Goal: Communication & Community: Connect with others

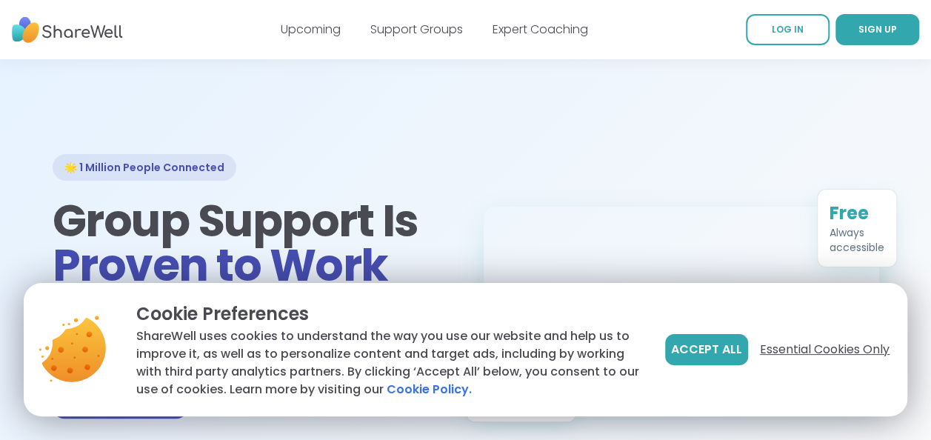
click at [785, 352] on span "Essential Cookies Only" at bounding box center [825, 350] width 130 height 18
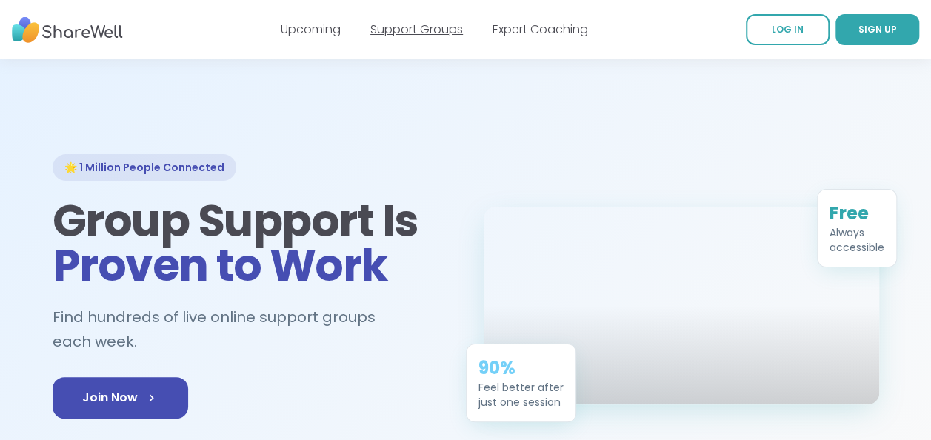
click at [401, 30] on link "Support Groups" at bounding box center [416, 29] width 93 height 17
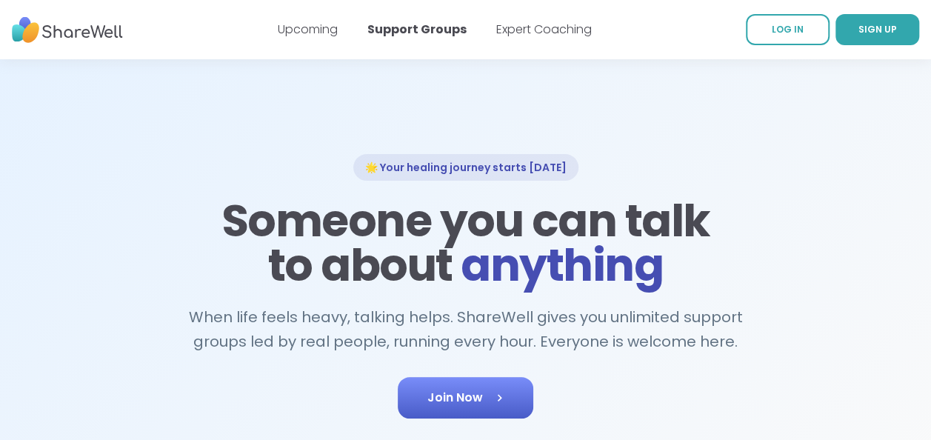
click at [475, 392] on link "Join Now" at bounding box center [466, 397] width 136 height 41
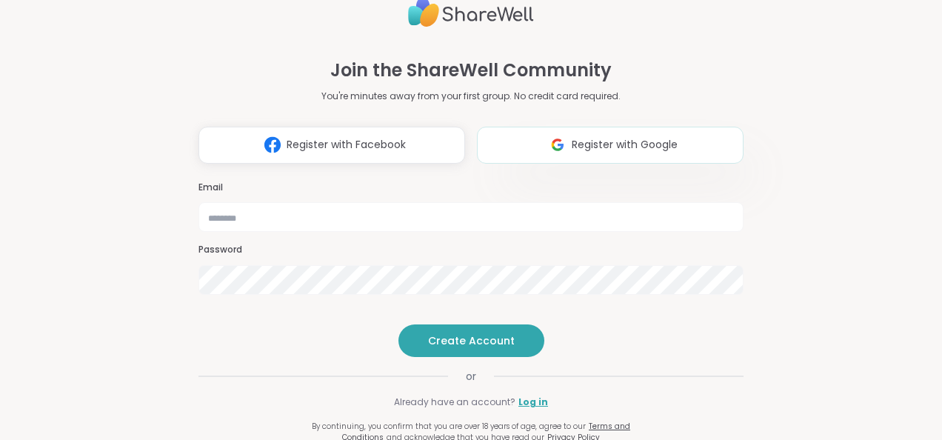
click at [575, 127] on button "Register with Google" at bounding box center [610, 145] width 267 height 37
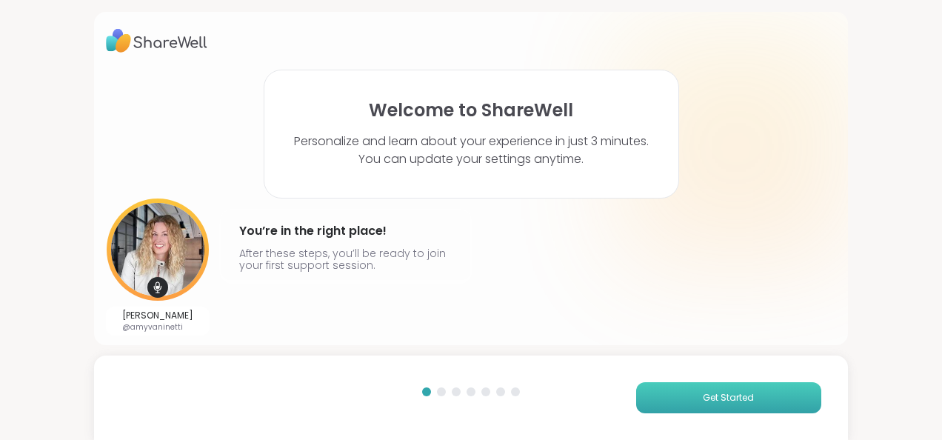
click at [665, 392] on button "Get Started" at bounding box center [728, 397] width 185 height 31
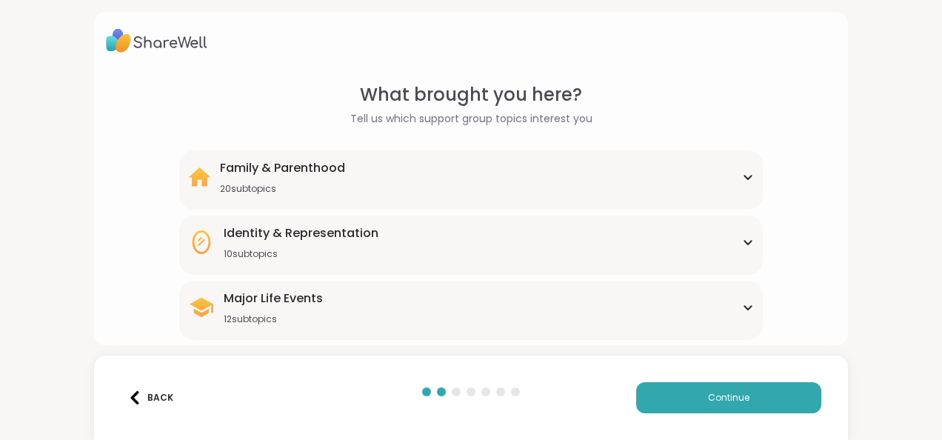
click at [733, 236] on div "Identity & Representation 10 subtopics" at bounding box center [471, 242] width 566 height 36
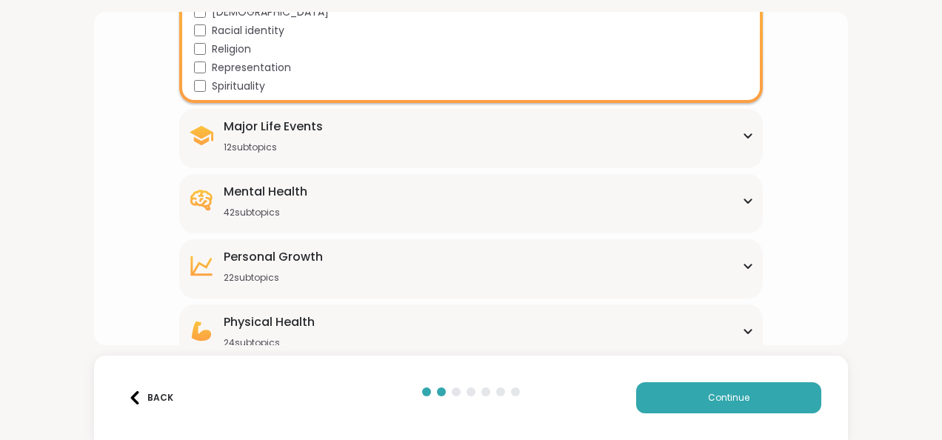
scroll to position [415, 0]
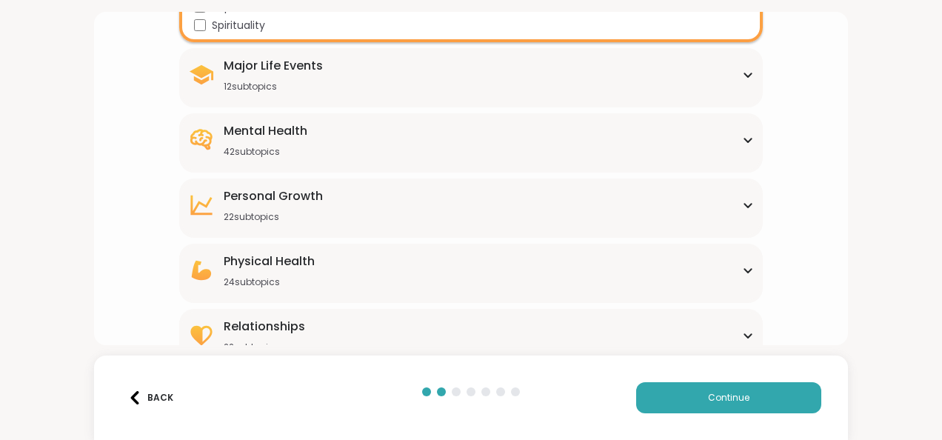
click at [742, 74] on icon at bounding box center [748, 74] width 12 height 7
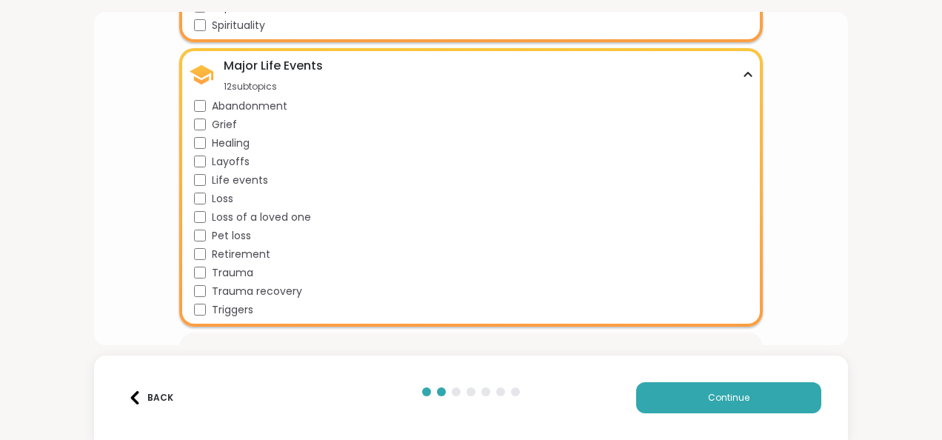
click at [204, 141] on div "Healing" at bounding box center [474, 144] width 560 height 16
click at [204, 174] on div "Life events" at bounding box center [474, 181] width 560 height 16
click at [196, 262] on div "Abandonment Grief Healing Layoffs Life events Loss Loss of a loved one Pet loss…" at bounding box center [474, 207] width 560 height 219
click at [738, 69] on div "Major Life Events 12 subtopics" at bounding box center [471, 75] width 566 height 36
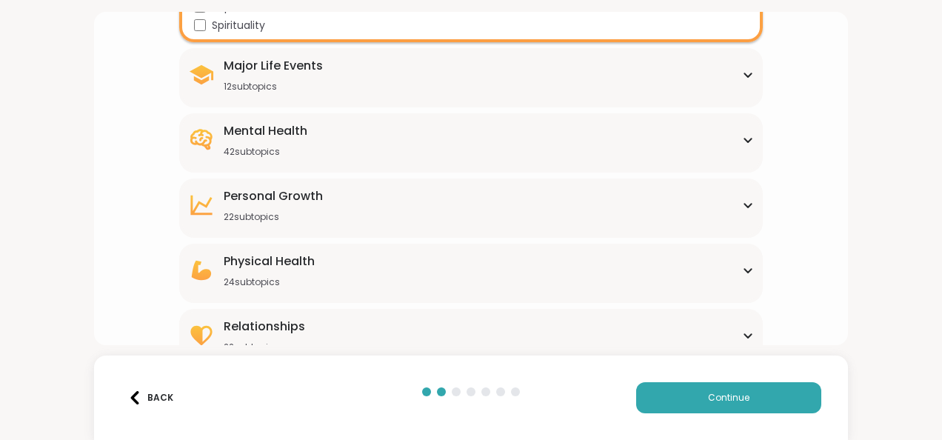
click at [742, 139] on icon at bounding box center [748, 139] width 12 height 7
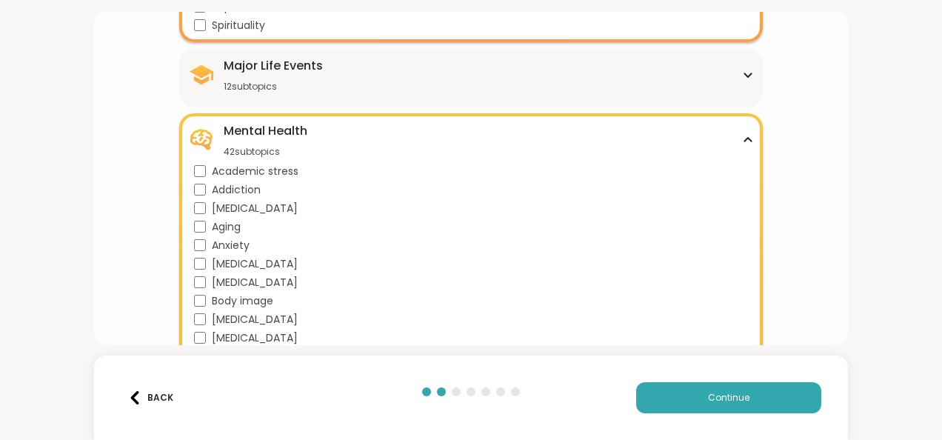
click at [741, 128] on div "Mental Health 42 subtopics" at bounding box center [471, 140] width 566 height 36
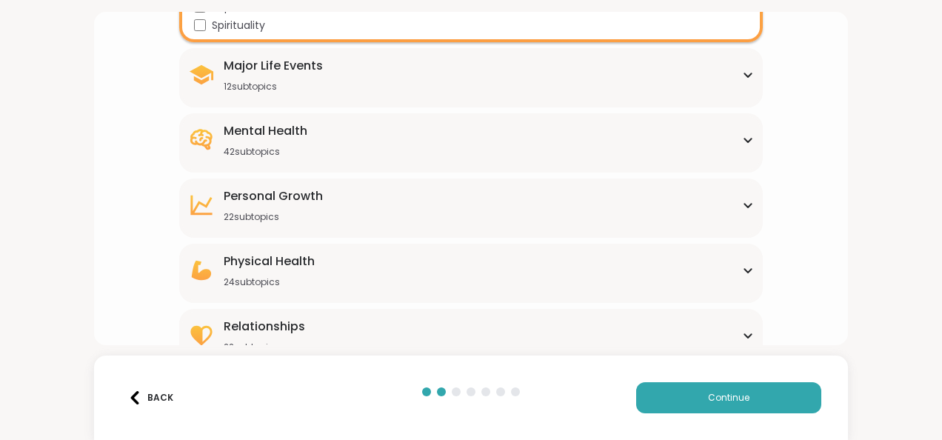
click at [758, 200] on div "What brought you here? Tell us which support group topics interest you Family &…" at bounding box center [471, 17] width 730 height 701
click at [742, 201] on icon at bounding box center [748, 204] width 12 height 7
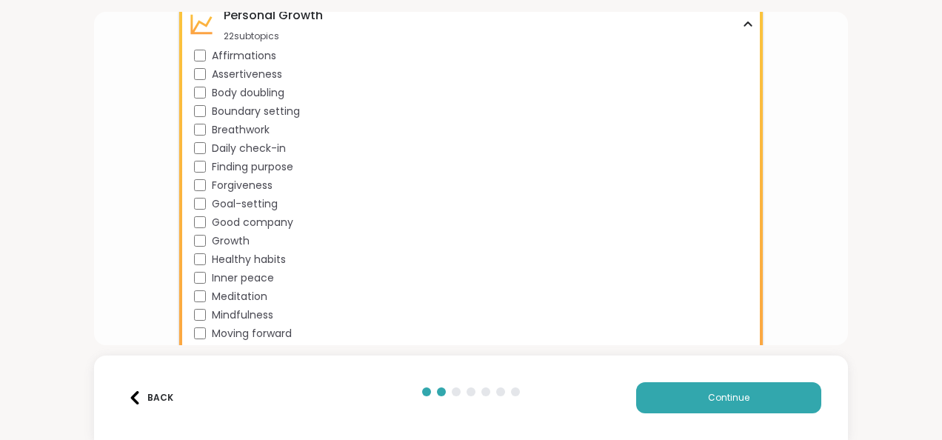
scroll to position [592, 0]
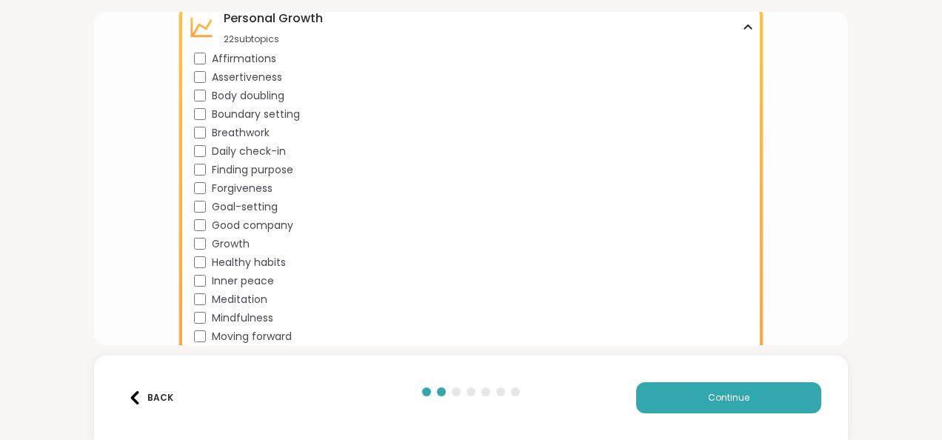
click at [203, 70] on div "Assertiveness" at bounding box center [474, 78] width 560 height 16
click at [203, 104] on div "Affirmations Assertiveness Body doubling Boundary setting Breathwork Daily chec…" at bounding box center [474, 253] width 560 height 404
click at [184, 215] on div "Personal Growth 22 subtopics Affirmations Assertiveness Body doubling Boundary …" at bounding box center [471, 233] width 584 height 464
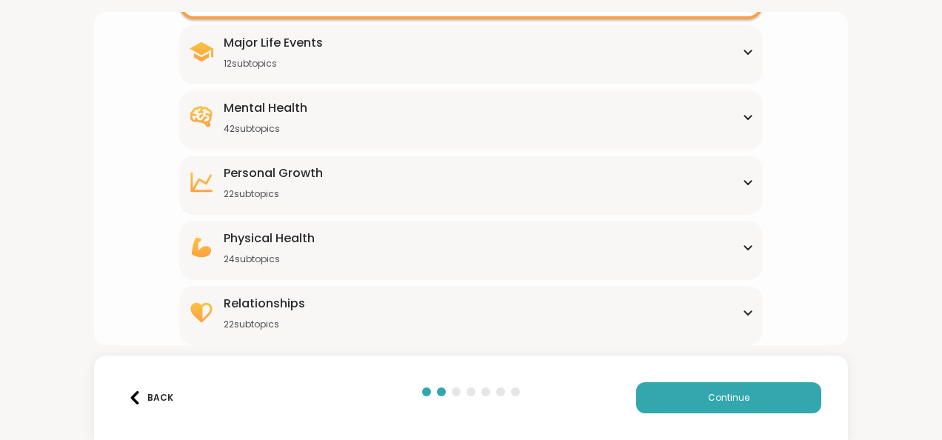
scroll to position [437, 0]
click at [190, 207] on div "Personal Growth 22 subtopics Affirmations Assertiveness Body doubling Boundary …" at bounding box center [471, 185] width 584 height 59
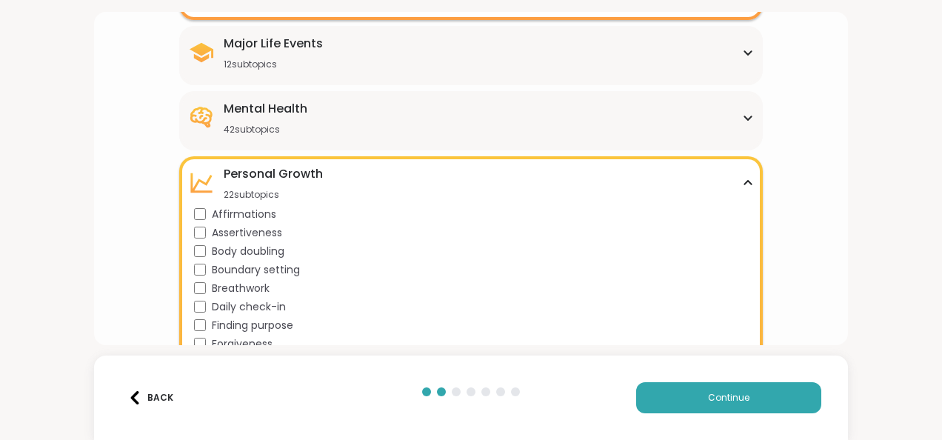
scroll to position [592, 0]
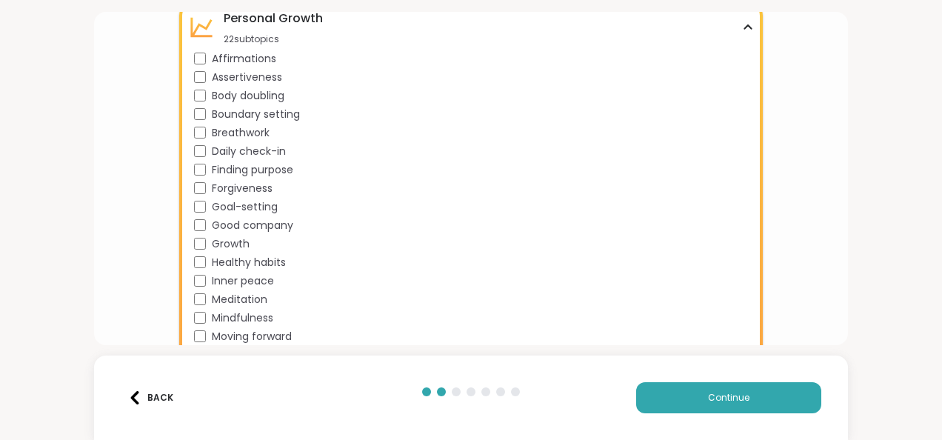
click at [196, 255] on div "Healthy habits" at bounding box center [474, 263] width 560 height 16
click at [198, 273] on div "Affirmations Assertiveness Body doubling Boundary setting Breathwork Daily chec…" at bounding box center [474, 253] width 560 height 404
click at [198, 287] on div "Inner peace" at bounding box center [474, 281] width 560 height 16
click at [352, 272] on div "Affirmations Assertiveness Body doubling Boundary setting Breathwork Daily chec…" at bounding box center [474, 253] width 560 height 404
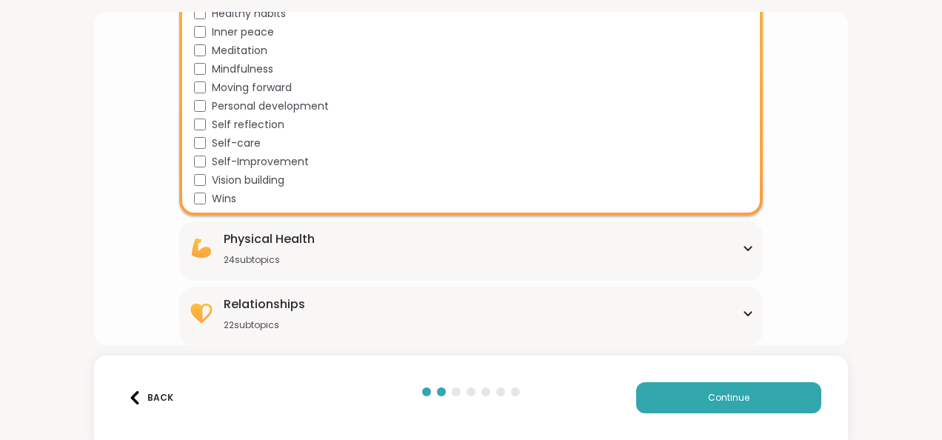
scroll to position [841, 0]
click at [198, 136] on div "Self-care" at bounding box center [474, 144] width 560 height 16
click at [196, 169] on div "Self-Improvement" at bounding box center [474, 162] width 560 height 16
click at [217, 237] on div "Physical Health 24 subtopics" at bounding box center [471, 248] width 566 height 36
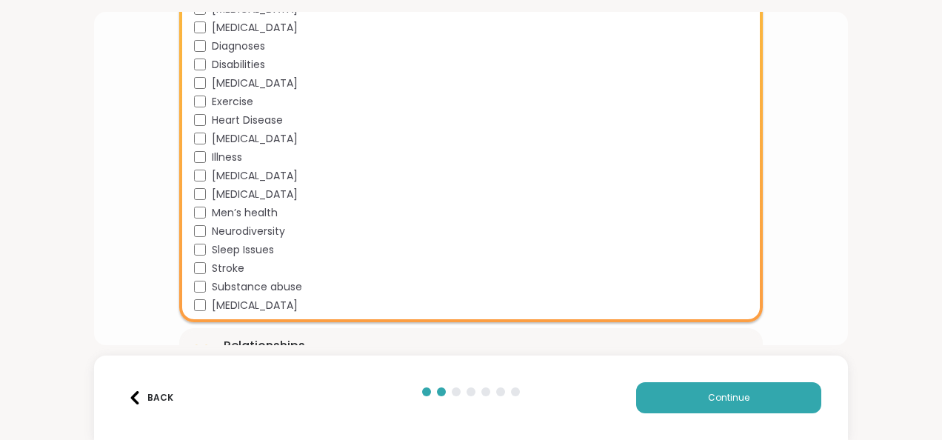
scroll to position [1283, 0]
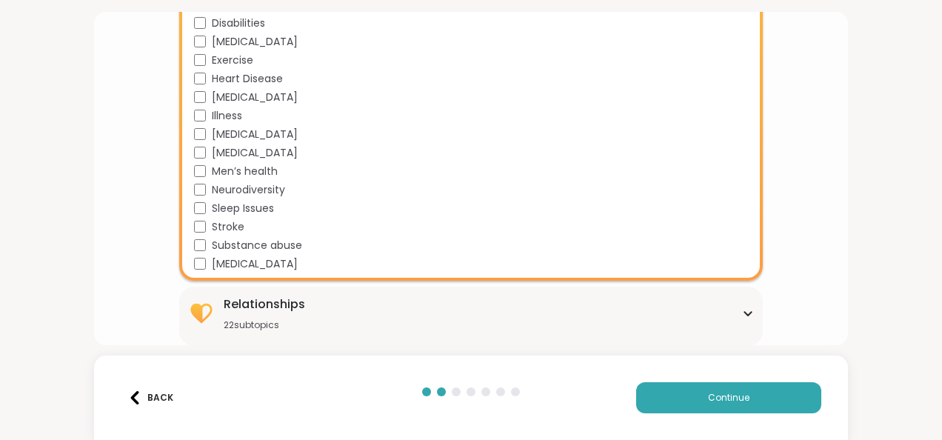
click at [227, 315] on div "Relationships 22 subtopics" at bounding box center [264, 313] width 81 height 36
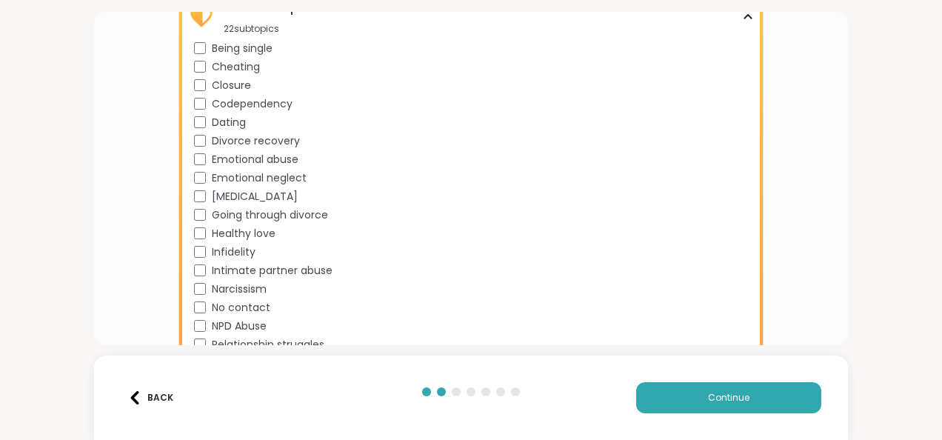
scroll to position [1687, 0]
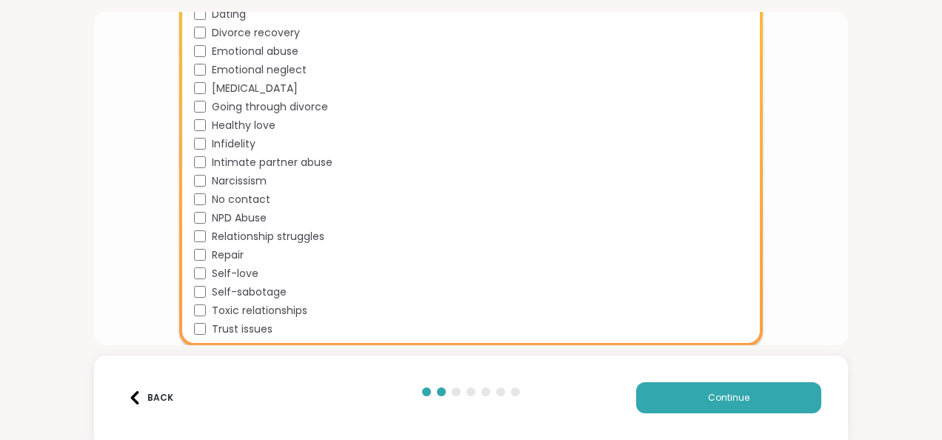
click at [341, 341] on div "Relationships 22 subtopics Being single Cheating Closure Codependency Dating Di…" at bounding box center [471, 114] width 584 height 464
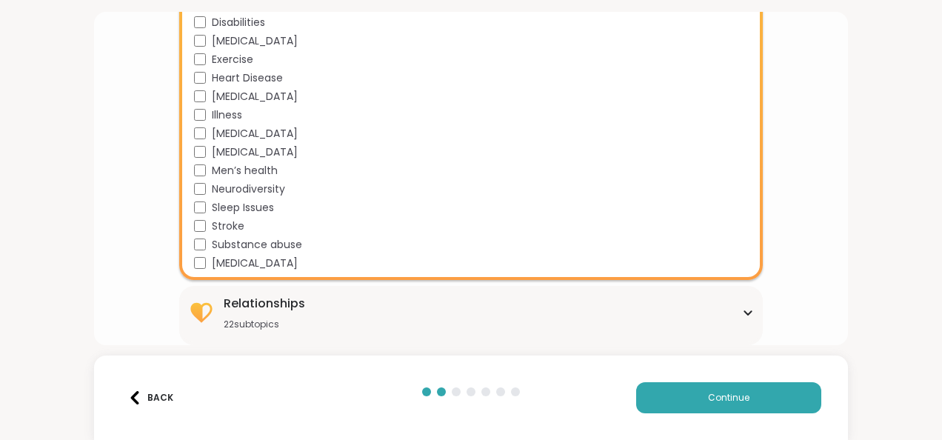
scroll to position [1283, 0]
click at [213, 330] on div "Relationships 22 subtopics Being single Cheating Closure Codependency Dating Di…" at bounding box center [471, 316] width 584 height 59
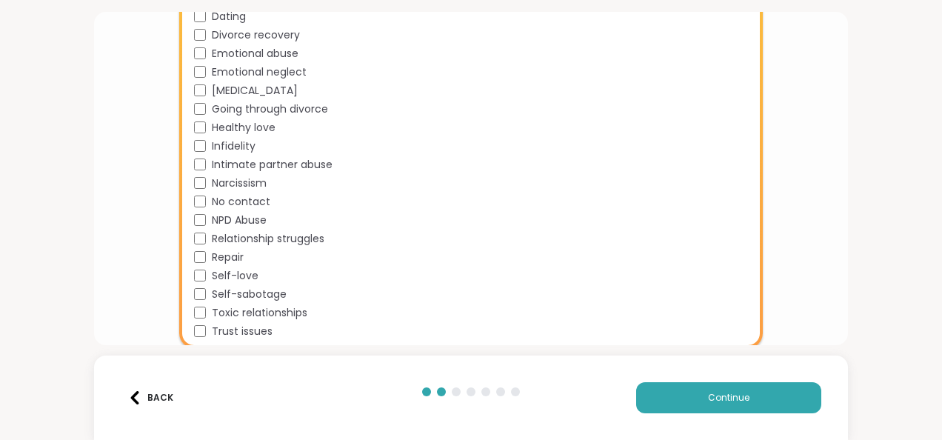
scroll to position [1687, 0]
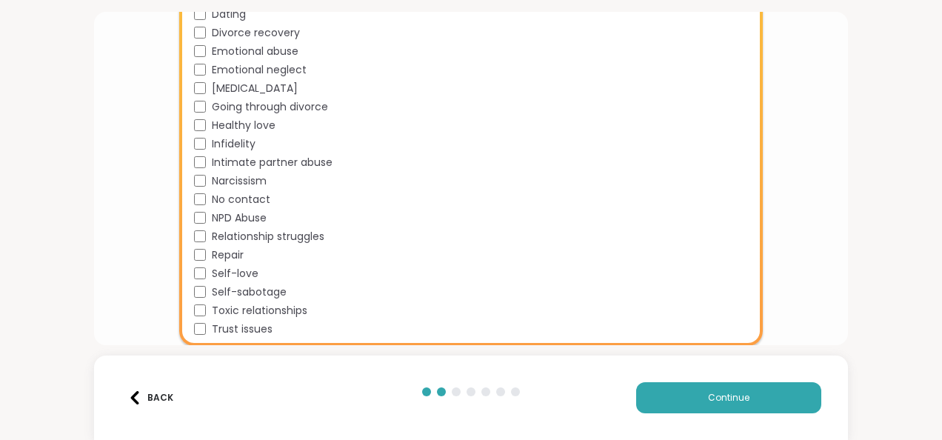
click at [655, 380] on div "Back Continue" at bounding box center [471, 397] width 754 height 84
click at [639, 390] on button "Continue" at bounding box center [728, 397] width 185 height 31
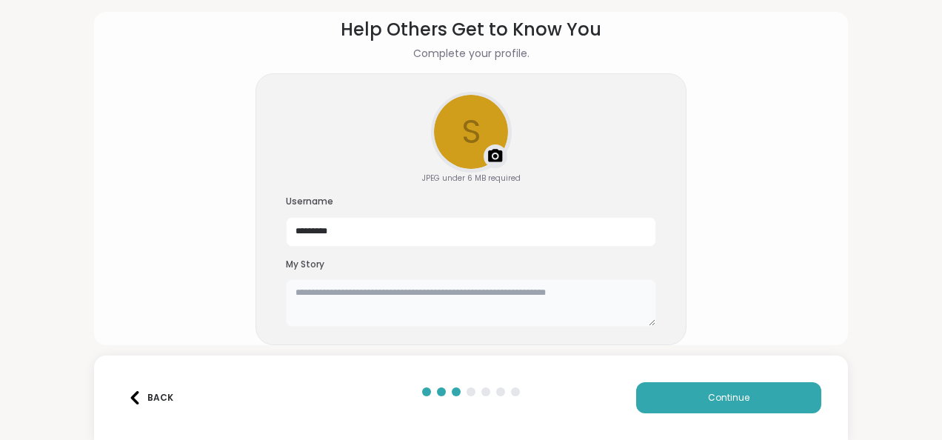
click at [422, 311] on textarea at bounding box center [471, 302] width 370 height 47
click at [227, 253] on section "Help Others Get to Know You Complete your profile. s Upload a profile photo JPE…" at bounding box center [471, 159] width 730 height 310
click at [317, 298] on textarea at bounding box center [471, 302] width 370 height 47
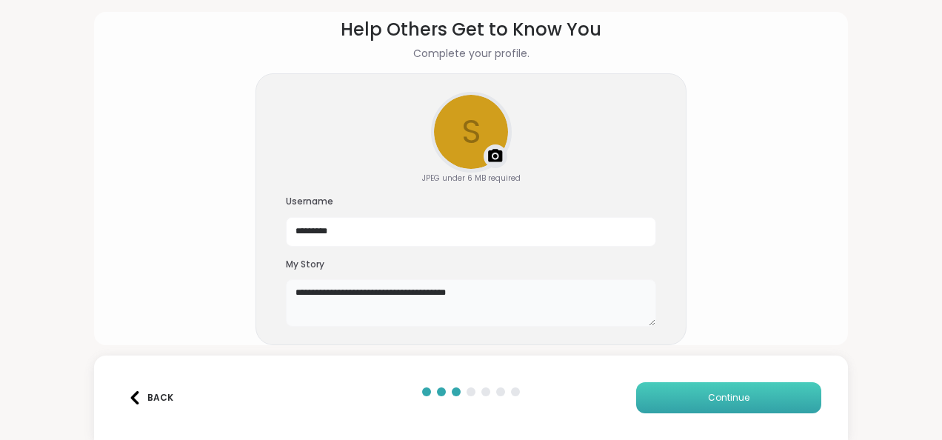
type textarea "**********"
click at [691, 388] on button "Continue" at bounding box center [728, 397] width 185 height 31
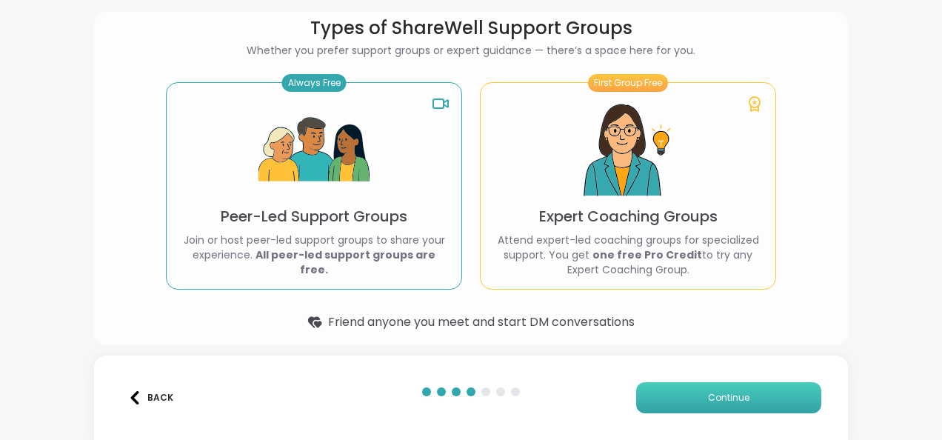
click at [689, 403] on button "Continue" at bounding box center [728, 397] width 185 height 31
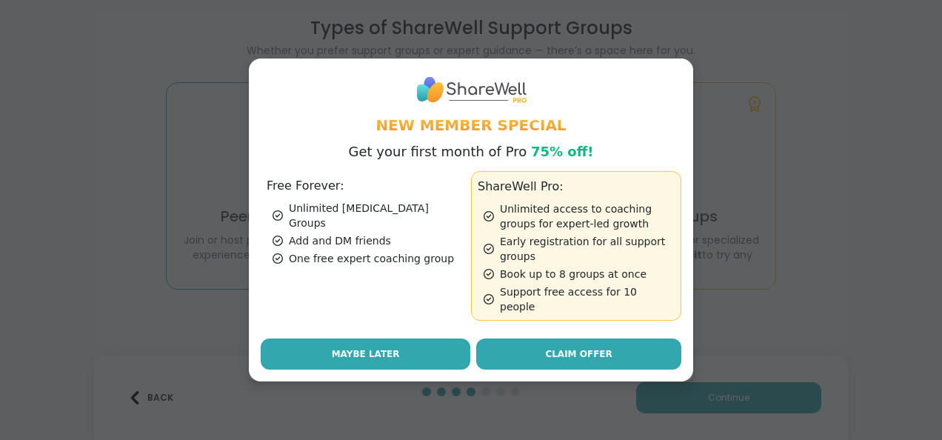
click at [453, 338] on button "Maybe Later" at bounding box center [366, 353] width 210 height 31
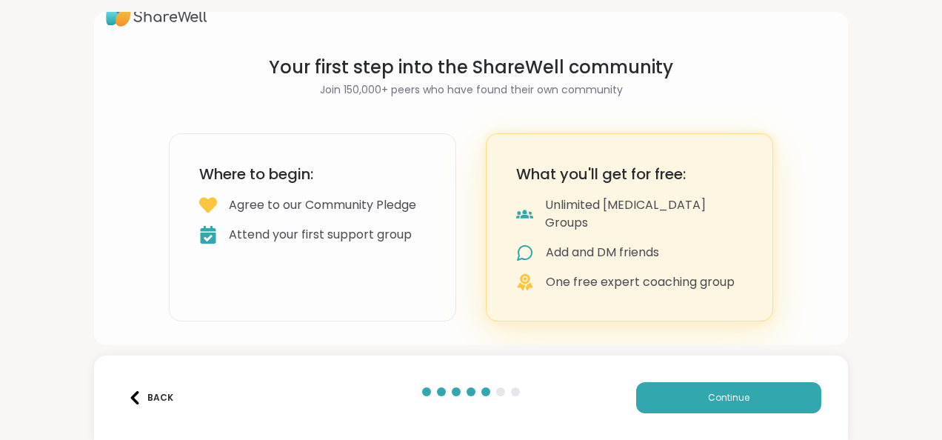
scroll to position [7, 0]
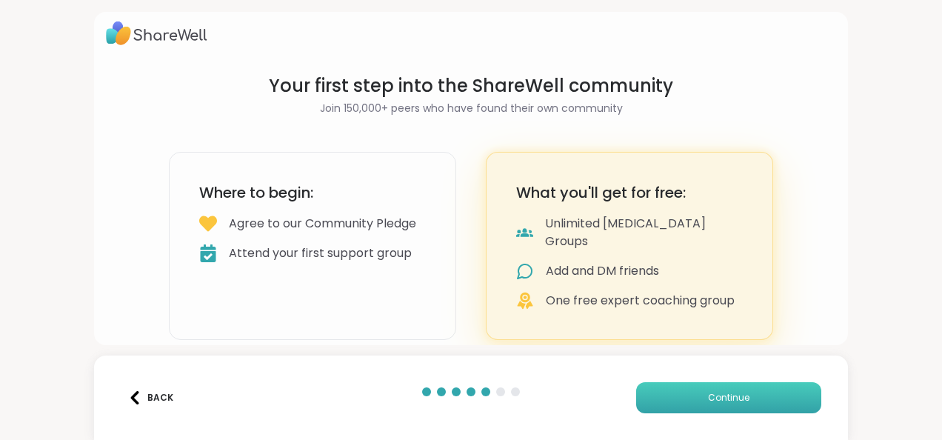
click at [647, 395] on button "Continue" at bounding box center [728, 397] width 185 height 31
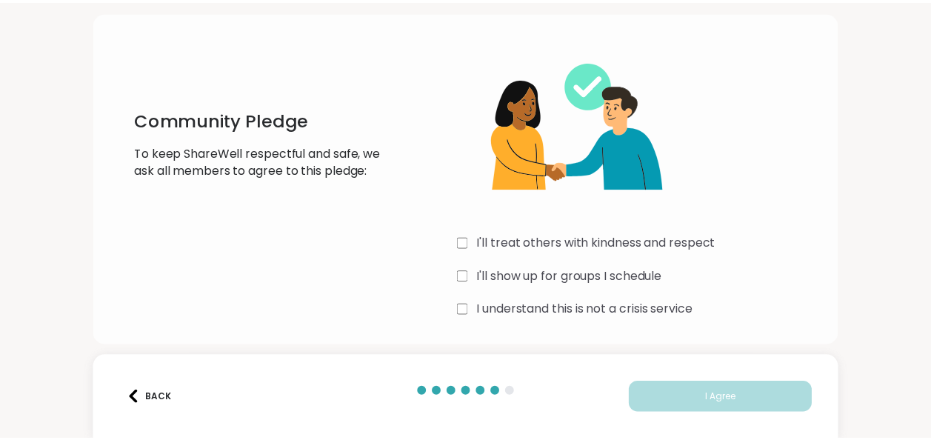
scroll to position [44, 0]
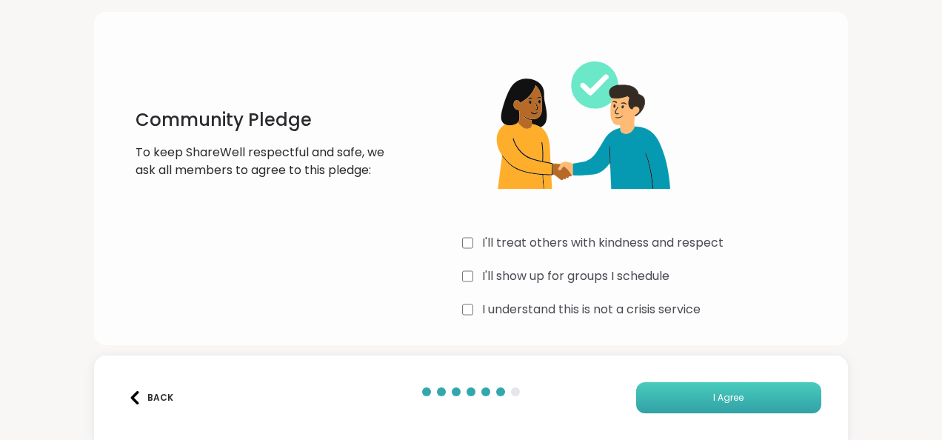
click at [729, 404] on button "I Agree" at bounding box center [728, 397] width 185 height 31
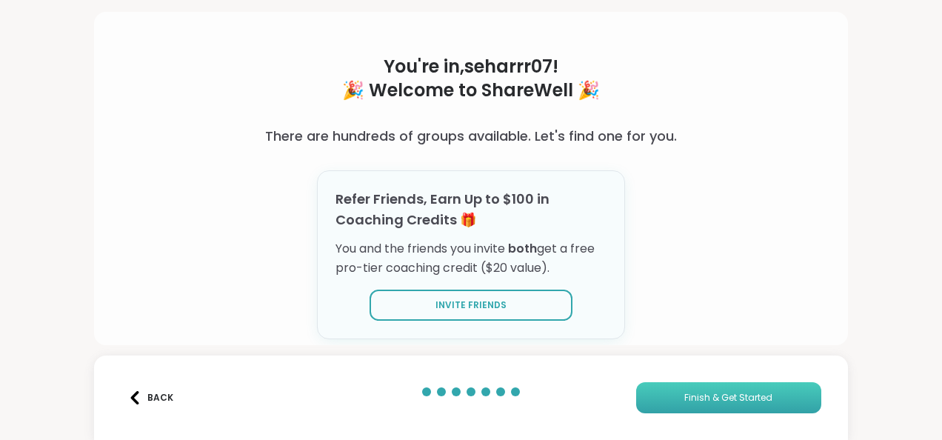
click at [708, 392] on span "Finish & Get Started" at bounding box center [728, 397] width 88 height 13
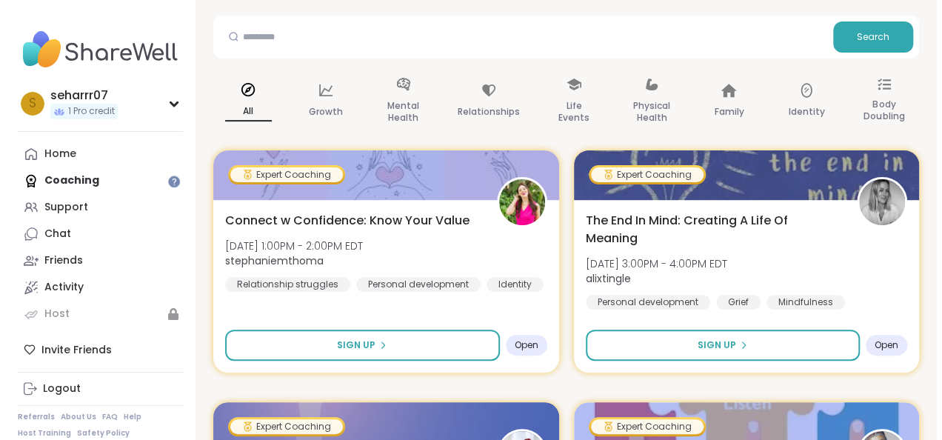
scroll to position [296, 0]
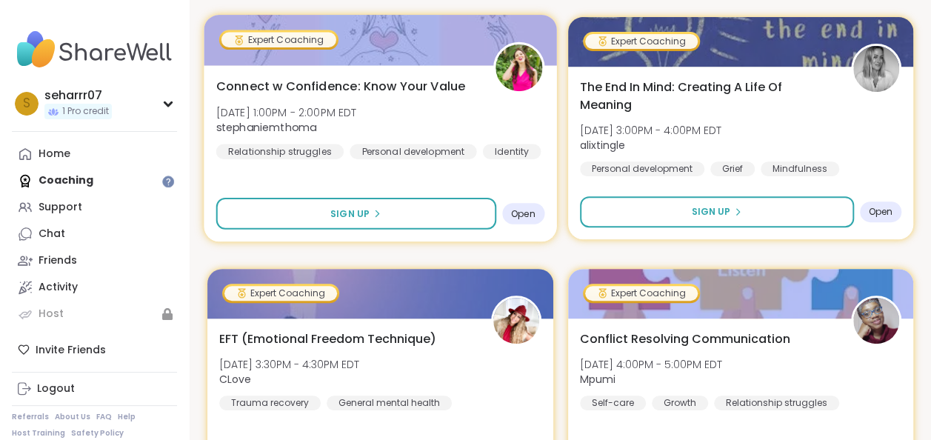
click at [517, 210] on span "Open" at bounding box center [523, 213] width 24 height 12
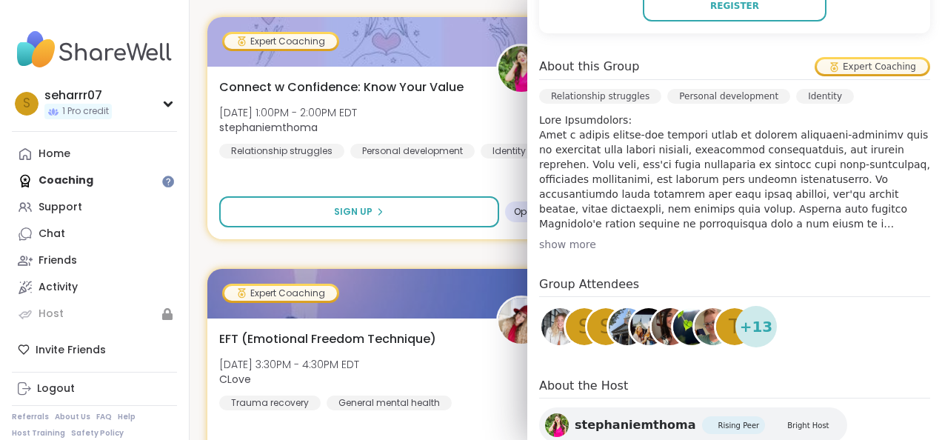
scroll to position [390, 0]
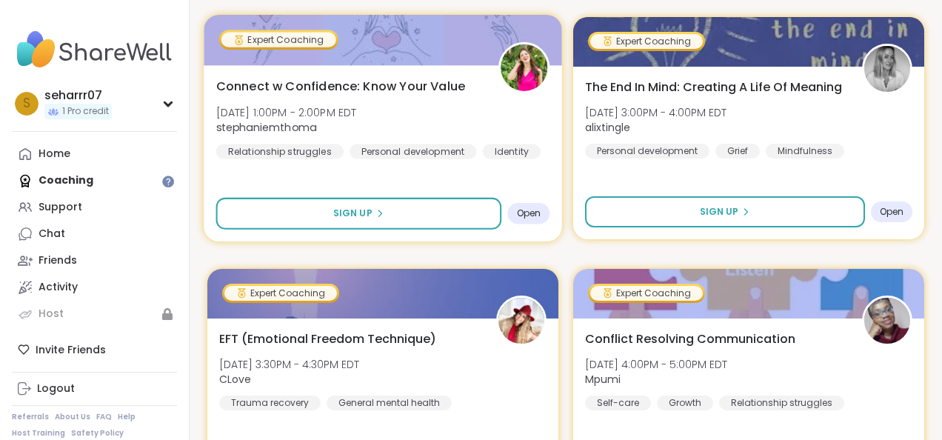
click at [507, 213] on div "Open" at bounding box center [528, 213] width 42 height 21
click at [497, 200] on div "Sign Up Open" at bounding box center [383, 214] width 334 height 32
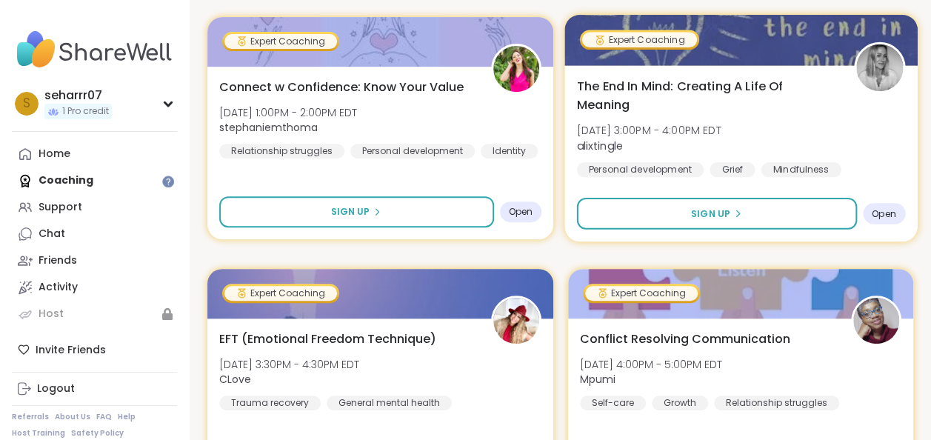
click at [888, 211] on span "Open" at bounding box center [883, 213] width 24 height 12
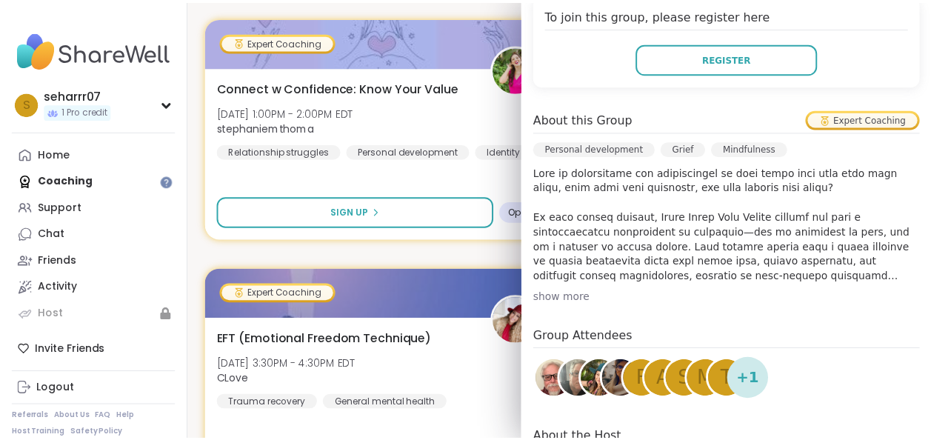
scroll to position [345, 0]
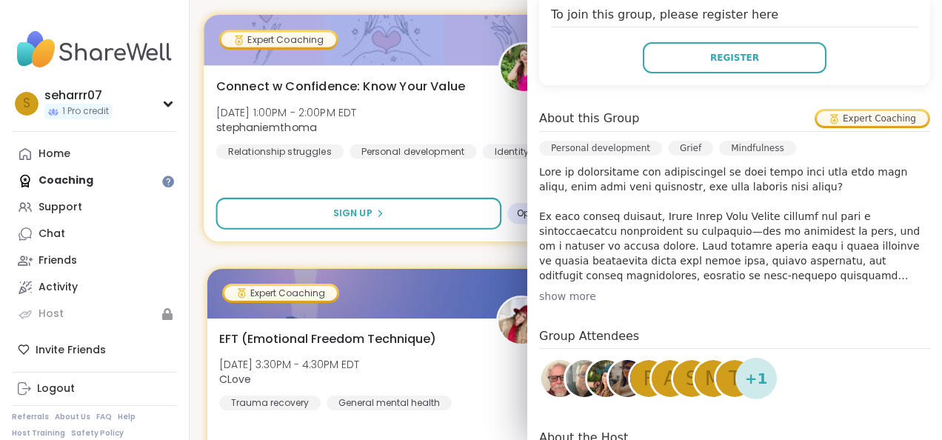
click at [465, 142] on div "Connect w Confidence: Know Your Value Wed, Oct 08 | 1:00PM - 2:00PM EDT stephan…" at bounding box center [383, 117] width 334 height 81
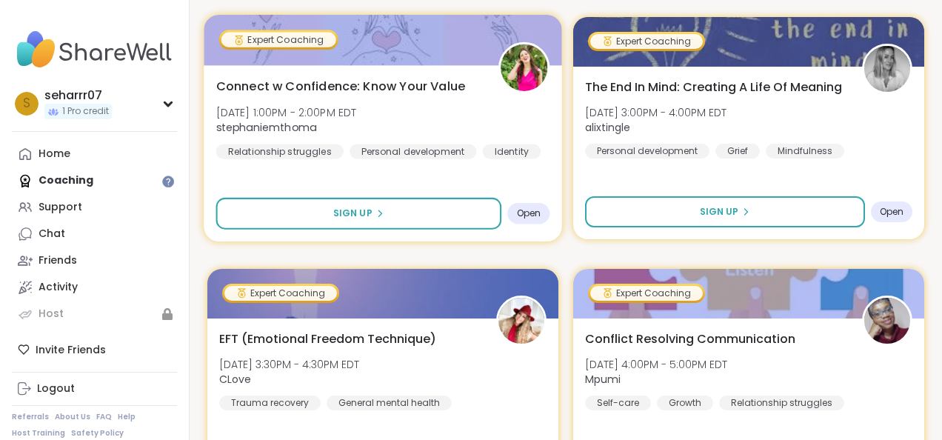
click at [453, 100] on div "Connect w Confidence: Know Your Value Wed, Oct 08 | 1:00PM - 2:00PM EDT stephan…" at bounding box center [383, 117] width 334 height 81
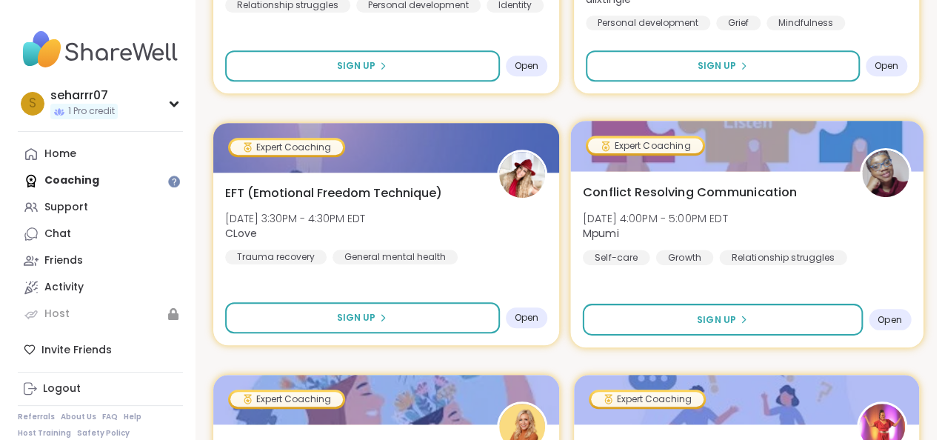
scroll to position [444, 0]
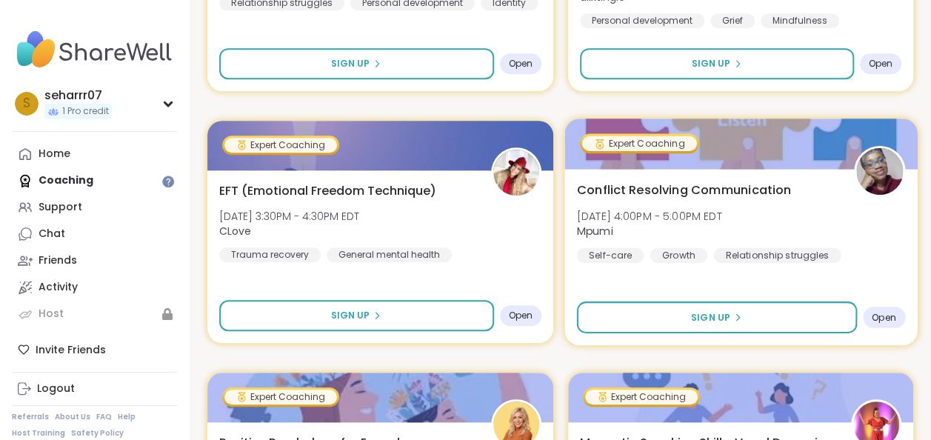
click at [896, 321] on div "Open" at bounding box center [883, 317] width 42 height 21
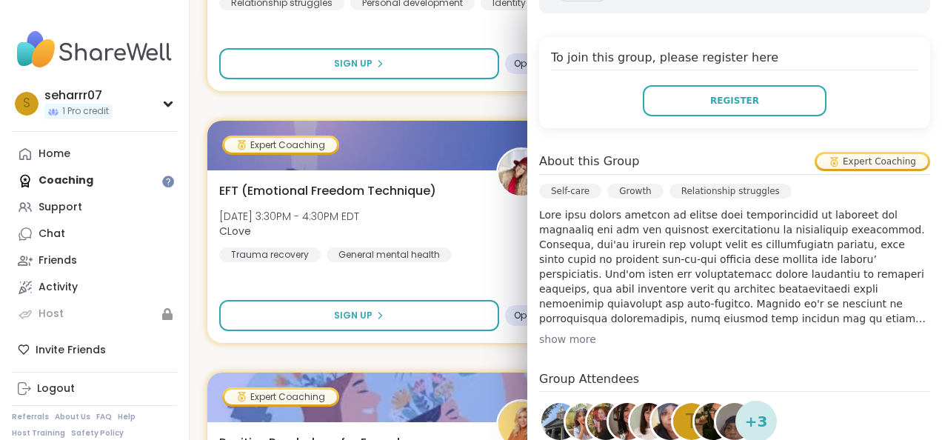
scroll to position [304, 0]
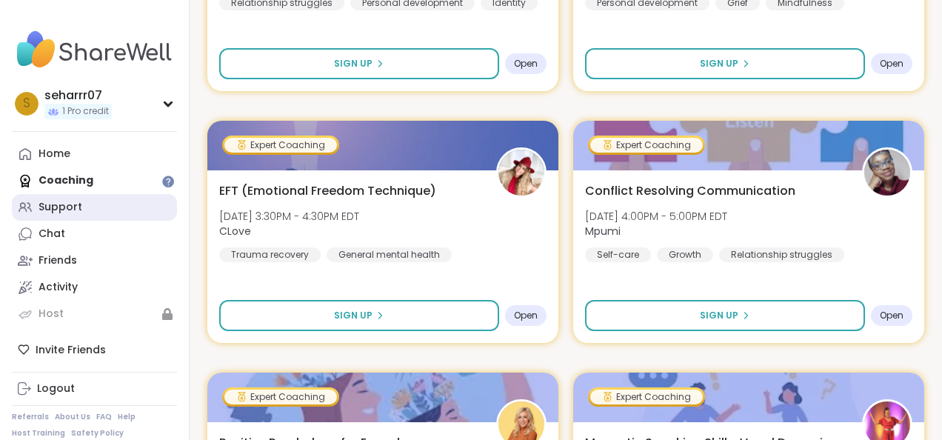
click at [53, 201] on div "Support" at bounding box center [61, 207] width 44 height 15
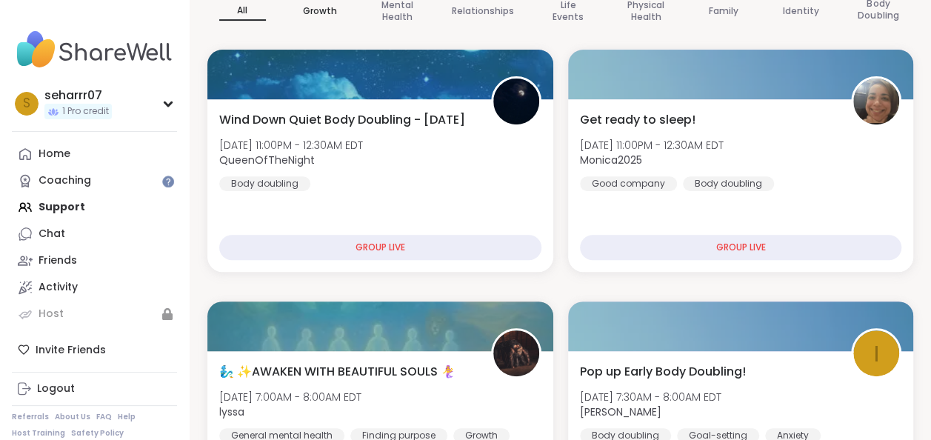
scroll to position [267, 0]
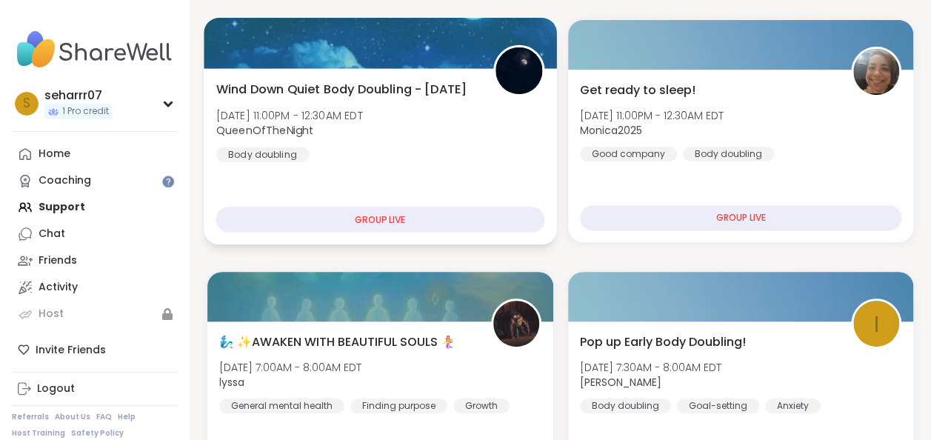
click at [341, 227] on div "GROUP LIVE" at bounding box center [380, 220] width 328 height 26
click at [345, 218] on div "GROUP LIVE" at bounding box center [380, 220] width 328 height 26
click at [370, 213] on div "GROUP LIVE" at bounding box center [380, 220] width 328 height 26
click at [387, 59] on div at bounding box center [380, 43] width 352 height 50
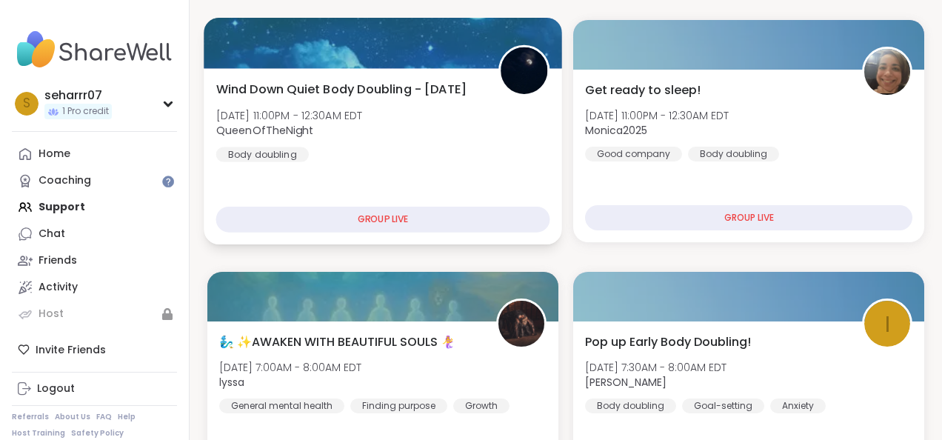
click at [452, 218] on div "GROUP LIVE" at bounding box center [383, 220] width 334 height 26
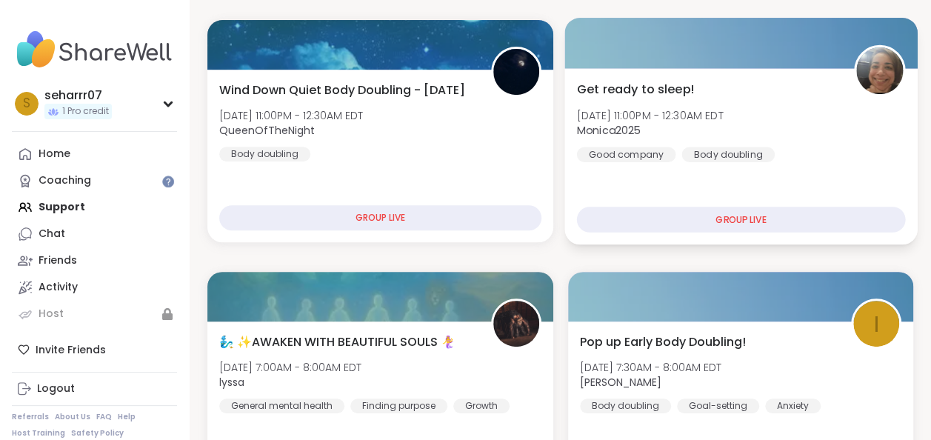
click at [636, 224] on div "GROUP LIVE" at bounding box center [740, 220] width 328 height 26
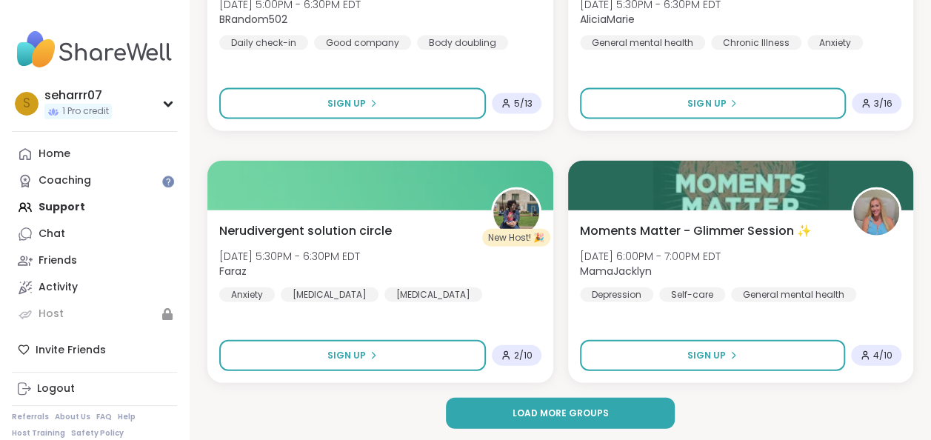
scroll to position [4409, 0]
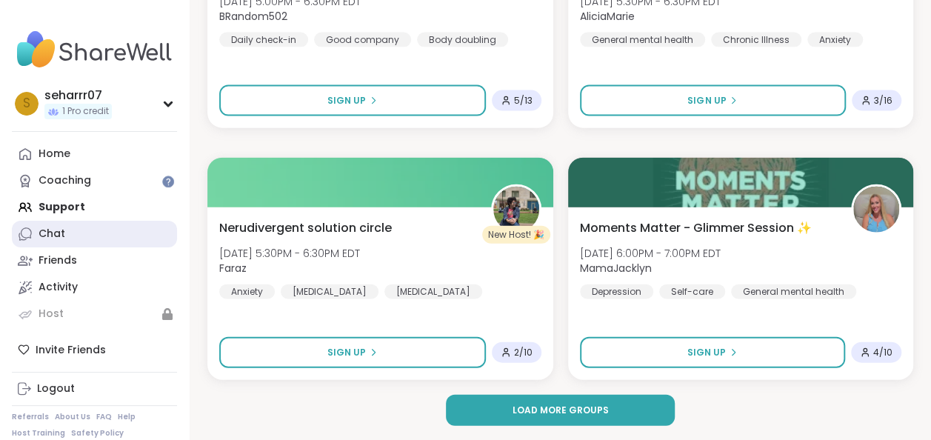
click at [98, 228] on link "Chat" at bounding box center [94, 234] width 165 height 27
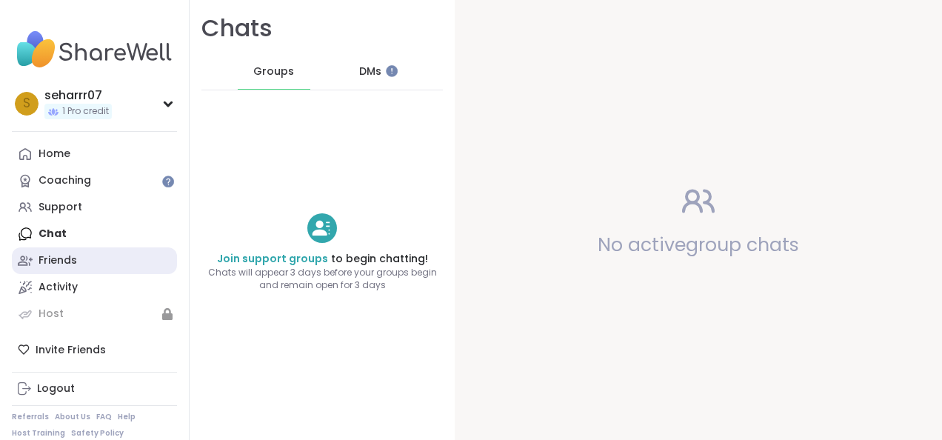
click at [91, 263] on link "Friends" at bounding box center [94, 260] width 165 height 27
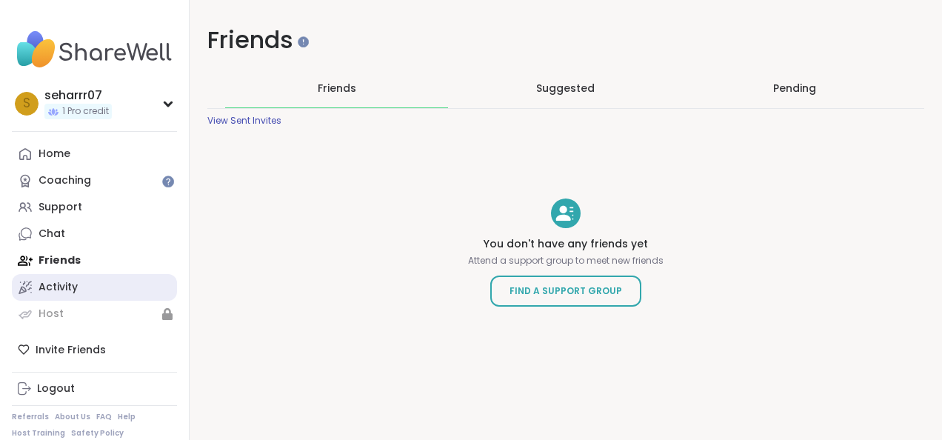
click at [90, 282] on link "Activity" at bounding box center [94, 287] width 165 height 27
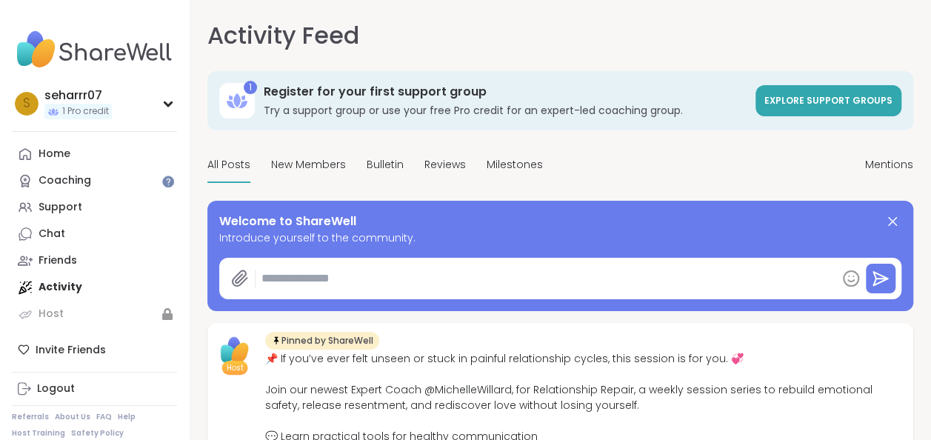
click at [90, 282] on div "Home Coaching Support Chat Friends Activity Host" at bounding box center [94, 234] width 165 height 187
click at [90, 107] on span "1 Pro credit" at bounding box center [85, 111] width 47 height 13
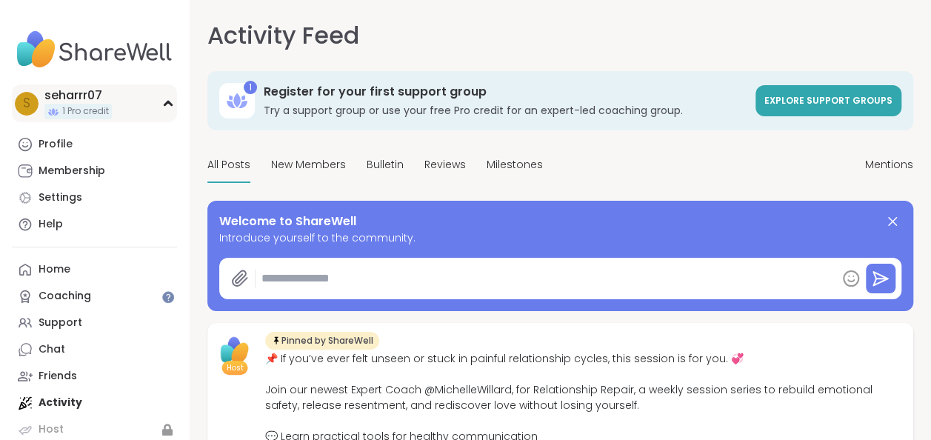
click at [90, 107] on span "1 Pro credit" at bounding box center [85, 111] width 47 height 13
